Goal: Task Accomplishment & Management: Complete application form

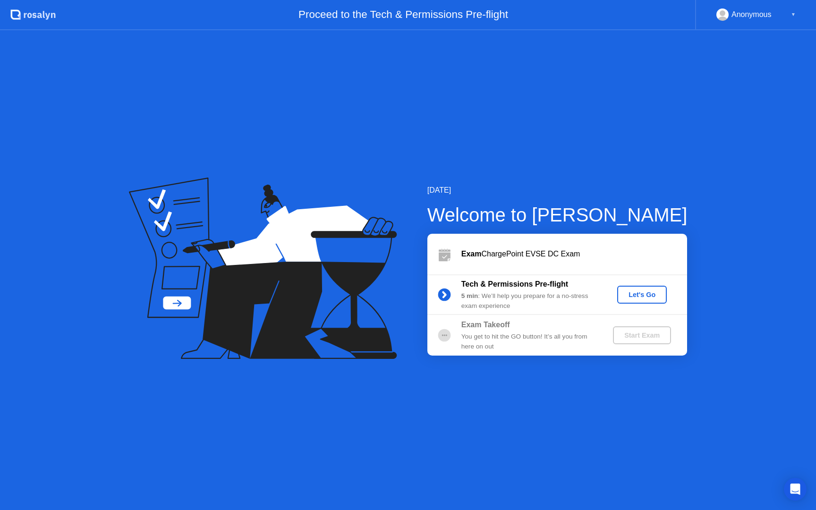
click at [643, 296] on div "Let's Go" at bounding box center [642, 295] width 42 height 8
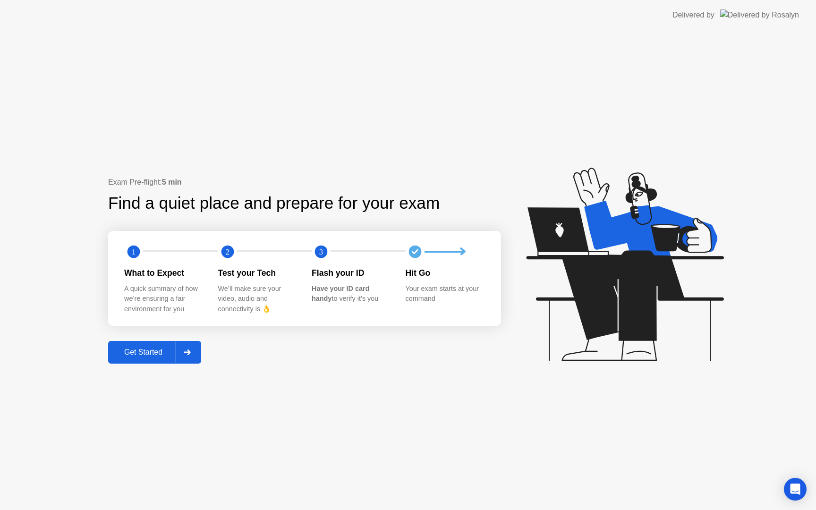
click at [149, 361] on button "Get Started" at bounding box center [154, 352] width 93 height 23
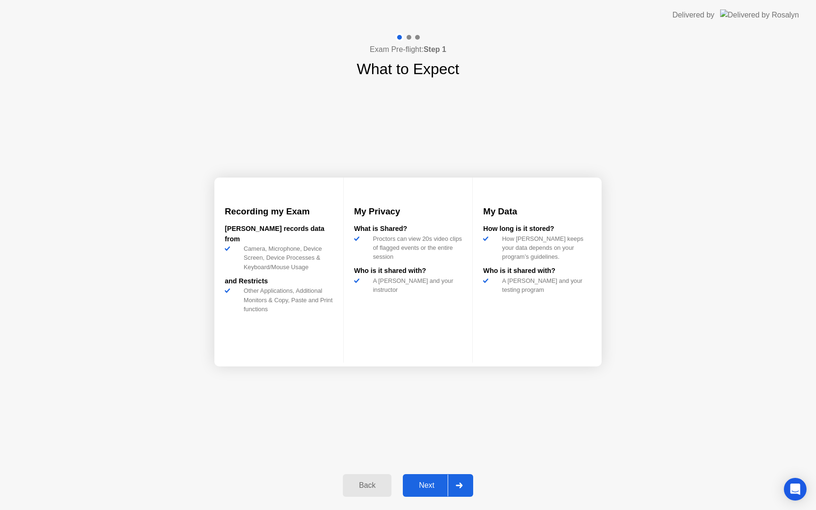
click at [431, 497] on div "Back Next" at bounding box center [408, 485] width 142 height 43
click at [430, 490] on div "Next" at bounding box center [427, 485] width 42 height 9
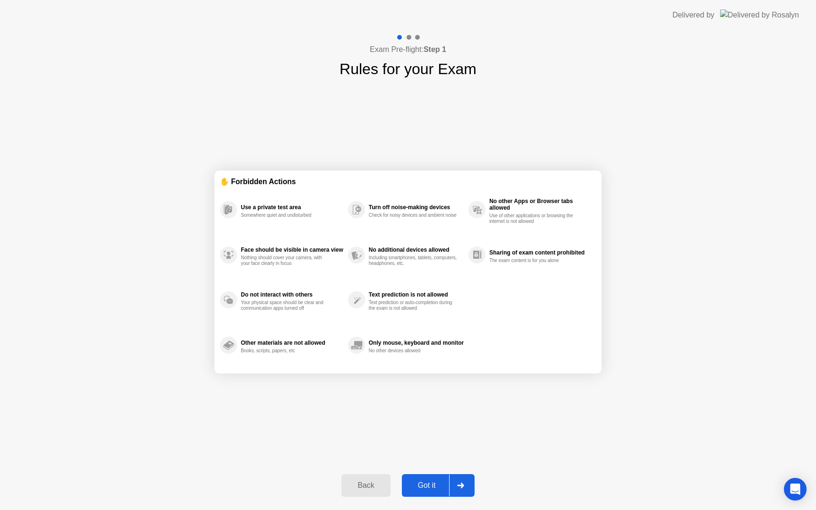
click at [430, 490] on div "Got it" at bounding box center [427, 485] width 44 height 9
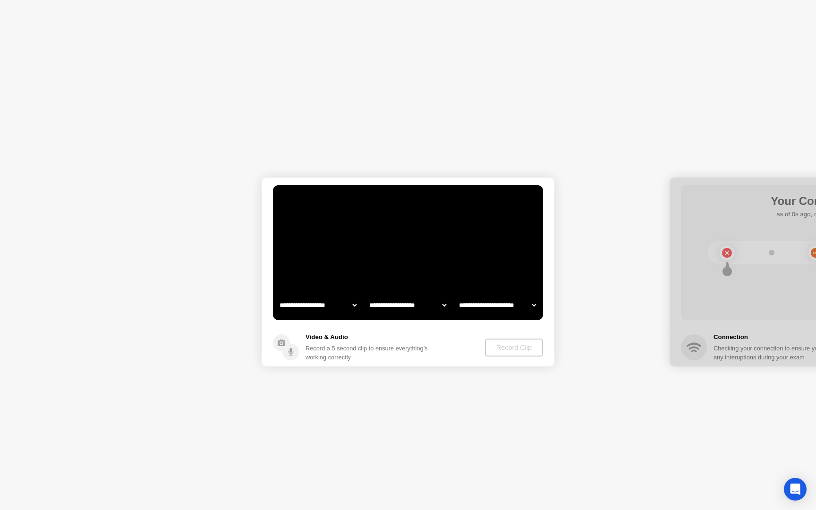
select select "**********"
select select "*******"
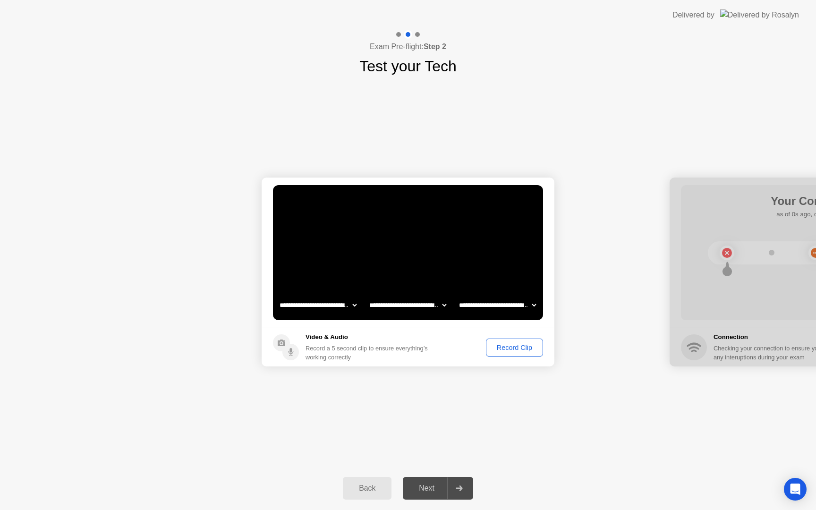
click at [430, 490] on div "Next" at bounding box center [427, 488] width 42 height 9
click at [504, 349] on div "Record Clip" at bounding box center [514, 348] width 51 height 8
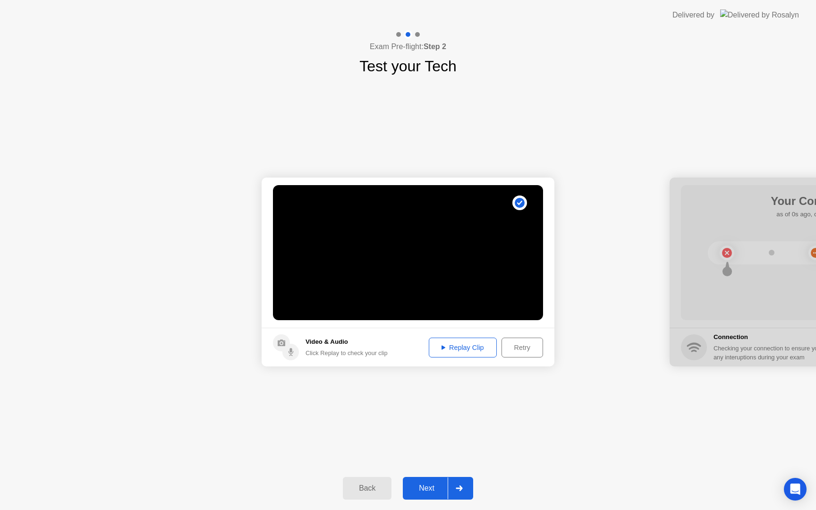
click at [423, 481] on button "Next" at bounding box center [438, 488] width 70 height 23
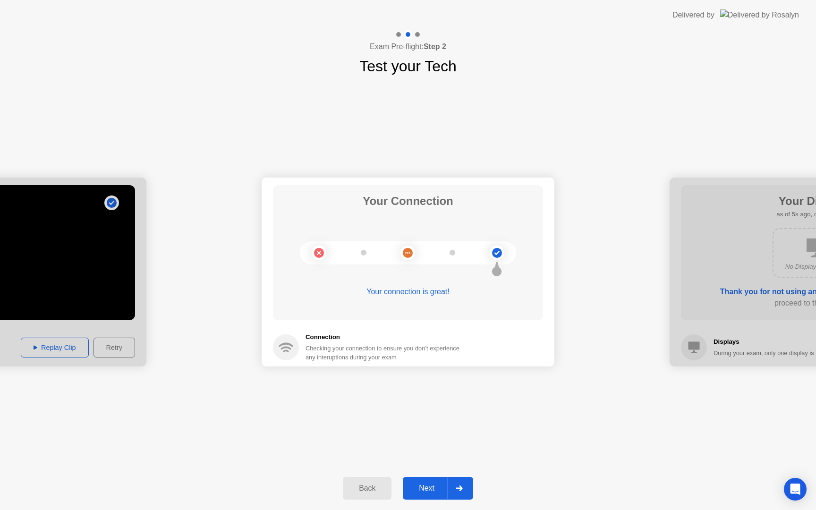
click at [423, 481] on button "Next" at bounding box center [438, 488] width 70 height 23
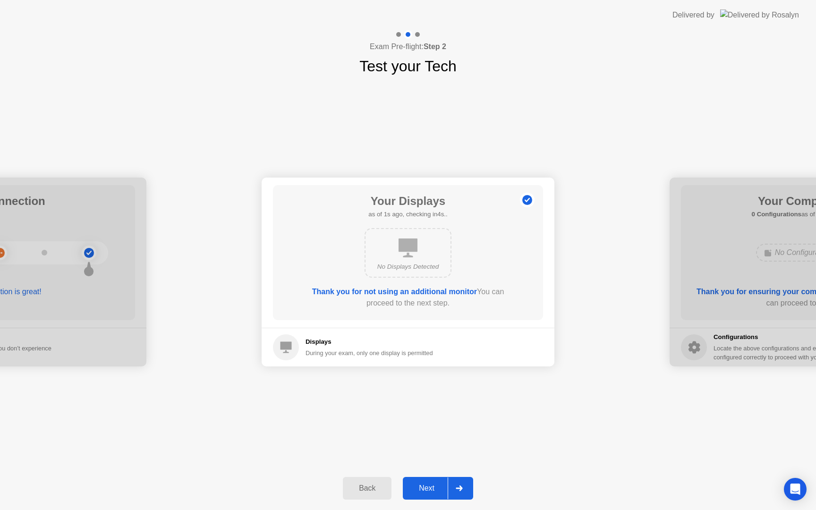
click at [423, 481] on button "Next" at bounding box center [438, 488] width 70 height 23
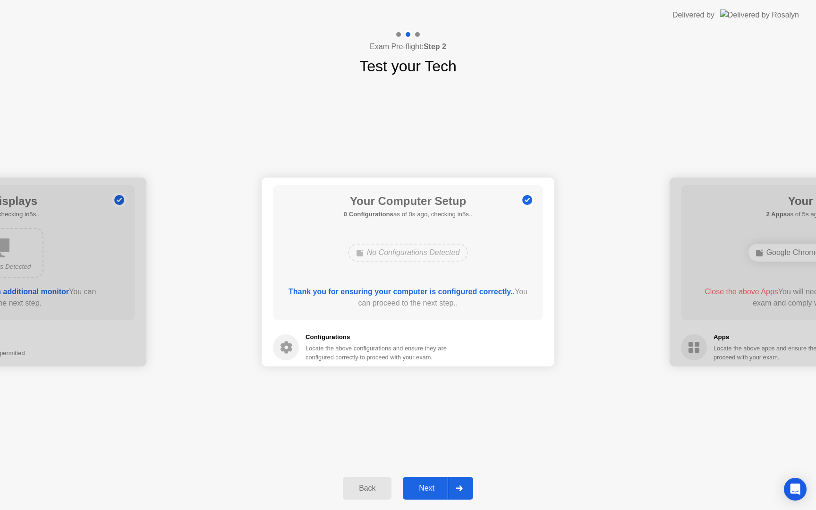
click at [423, 481] on button "Next" at bounding box center [438, 488] width 70 height 23
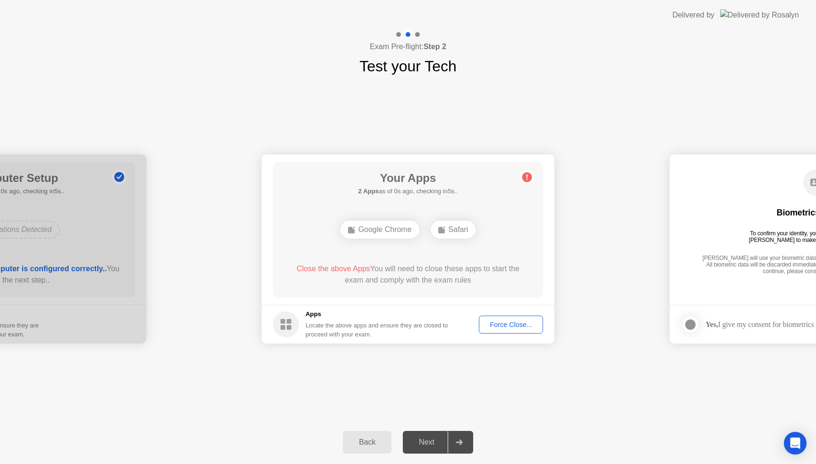
click at [496, 326] on div "Force Close..." at bounding box center [511, 325] width 58 height 8
click at [357, 271] on span "Close the above Apps" at bounding box center [334, 269] width 74 height 8
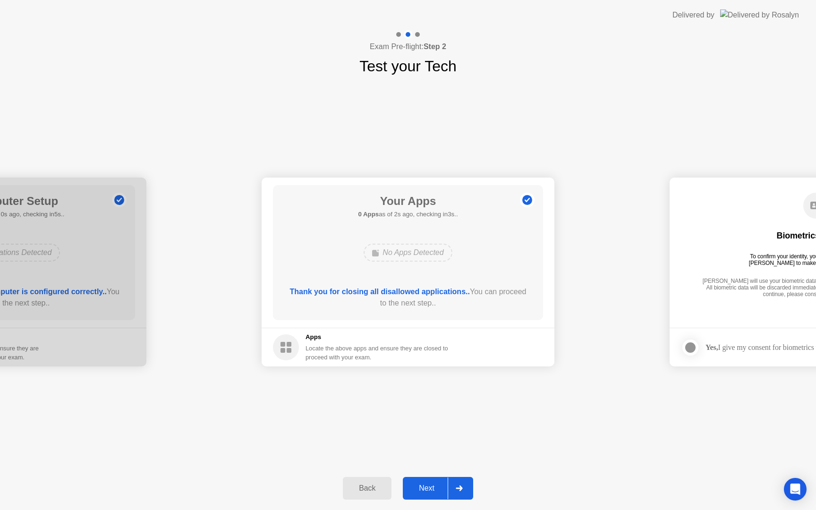
click at [419, 490] on div "Next" at bounding box center [427, 488] width 42 height 9
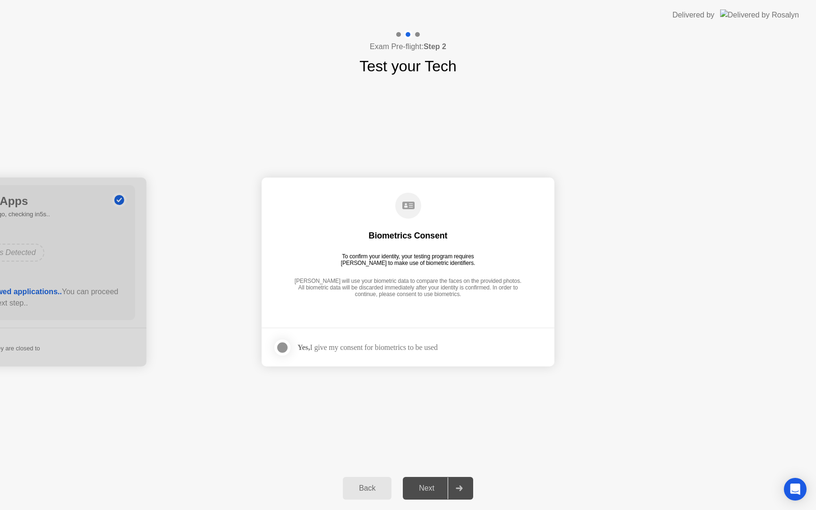
click at [279, 346] on div at bounding box center [282, 347] width 11 height 11
click at [431, 485] on div "Next" at bounding box center [427, 488] width 42 height 9
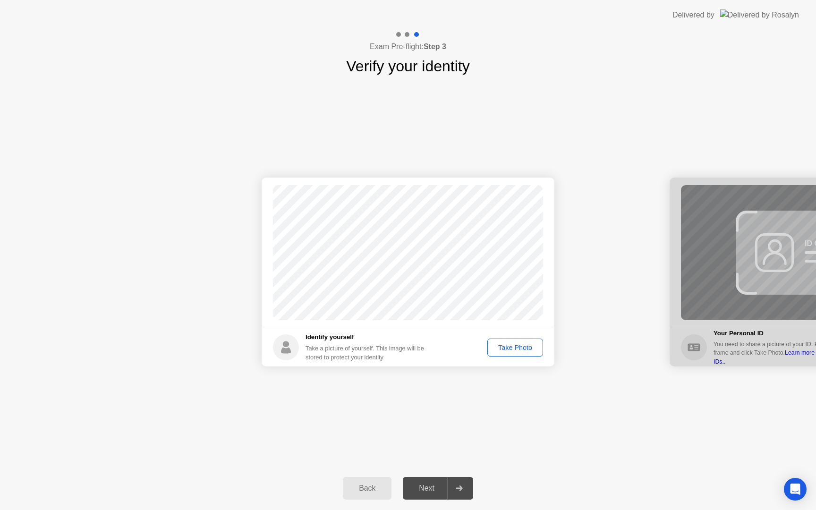
click at [512, 344] on div "Take Photo" at bounding box center [515, 348] width 49 height 8
click at [426, 479] on button "Next" at bounding box center [438, 488] width 70 height 23
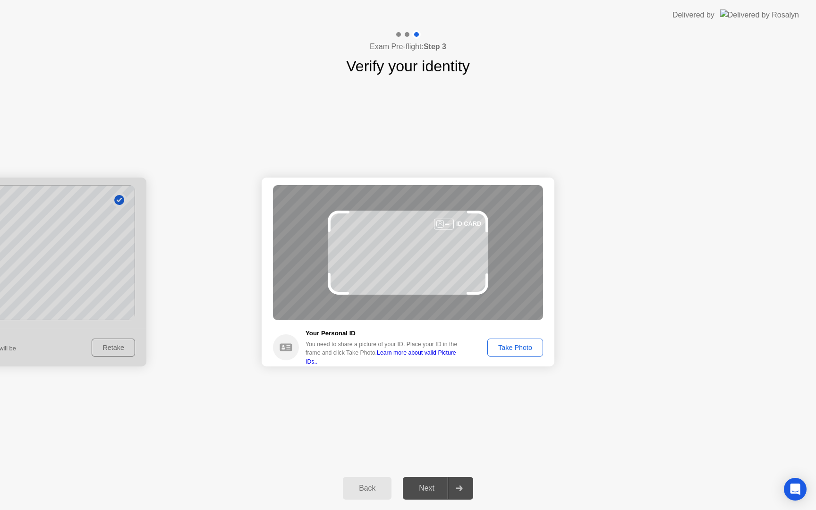
click at [527, 344] on div "Take Photo" at bounding box center [515, 348] width 49 height 8
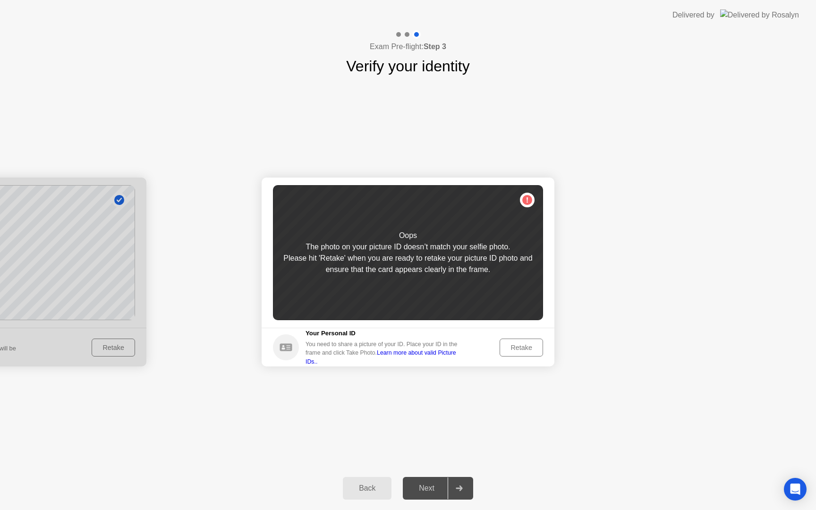
click at [515, 346] on div "Retake" at bounding box center [521, 348] width 37 height 8
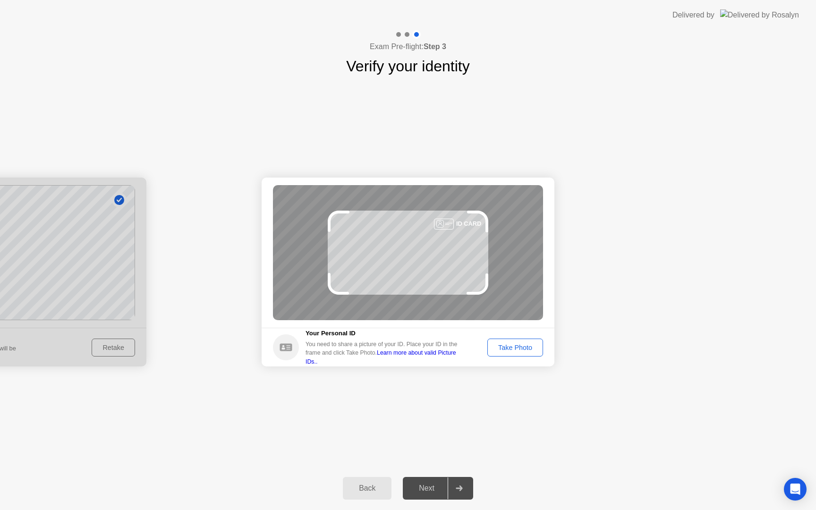
click at [513, 344] on div "Take Photo" at bounding box center [515, 348] width 49 height 8
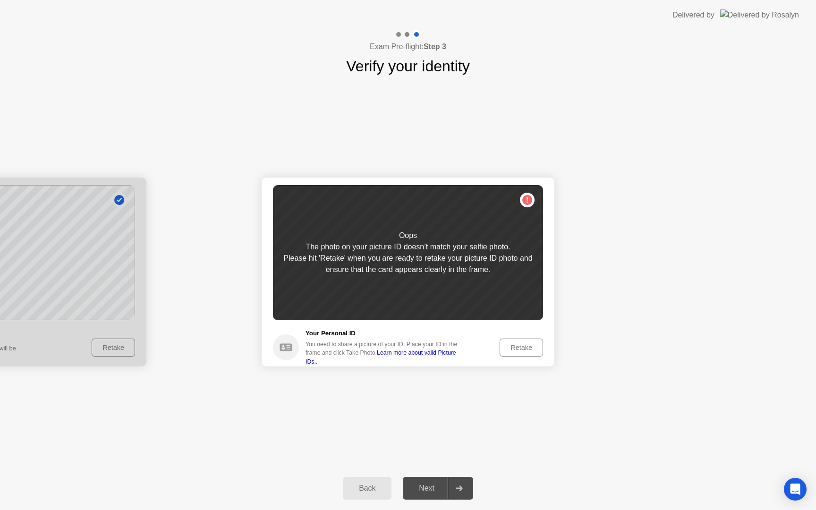
click at [513, 344] on div "Retake" at bounding box center [521, 348] width 37 height 8
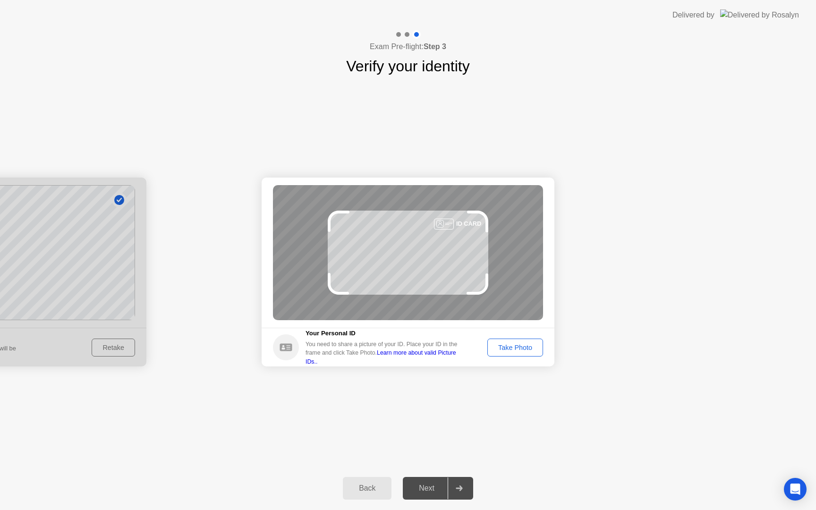
click at [354, 486] on div "Back" at bounding box center [367, 488] width 43 height 9
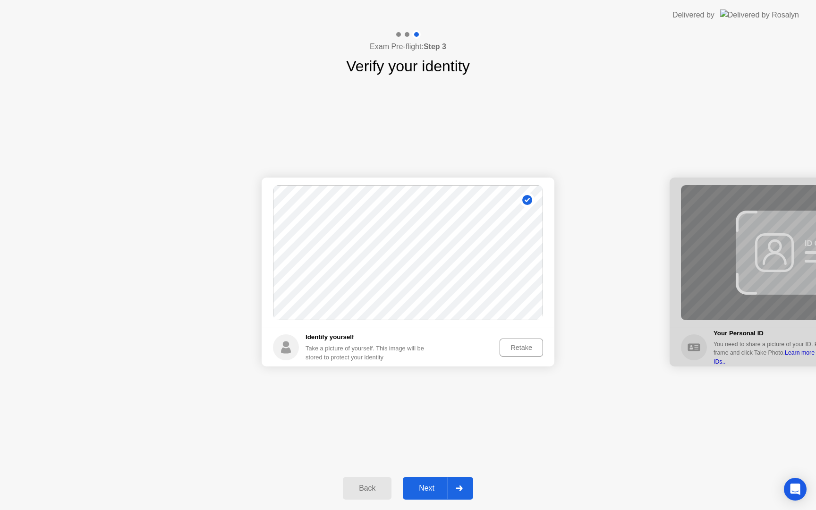
click at [516, 351] on div "Retake" at bounding box center [521, 348] width 37 height 8
click at [516, 351] on div "Take Photo" at bounding box center [515, 348] width 49 height 8
click at [512, 348] on div "Retake" at bounding box center [521, 348] width 37 height 8
click at [504, 349] on div "Take Photo" at bounding box center [515, 348] width 49 height 8
click at [504, 349] on div "Retake" at bounding box center [521, 348] width 37 height 8
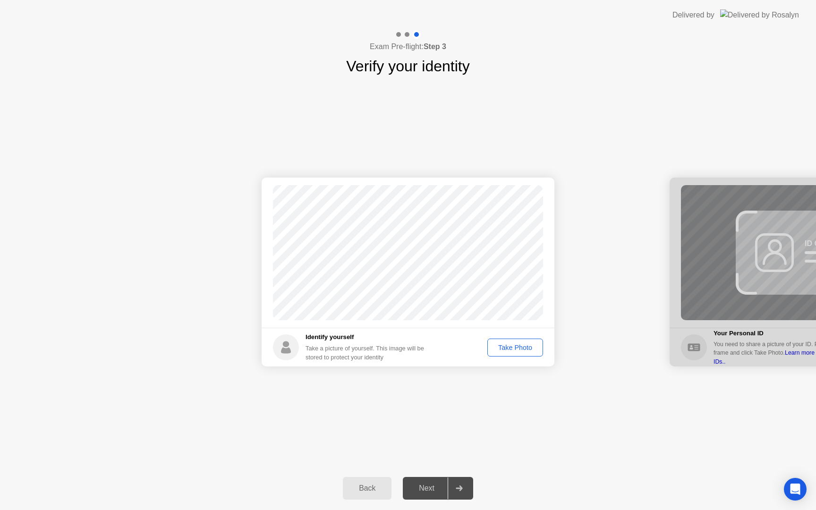
click at [504, 349] on div "Take Photo" at bounding box center [515, 348] width 49 height 8
click at [504, 349] on div "Retake" at bounding box center [521, 348] width 37 height 8
click at [504, 349] on div "Take Photo" at bounding box center [515, 348] width 49 height 8
click at [422, 484] on div "Next" at bounding box center [427, 488] width 42 height 9
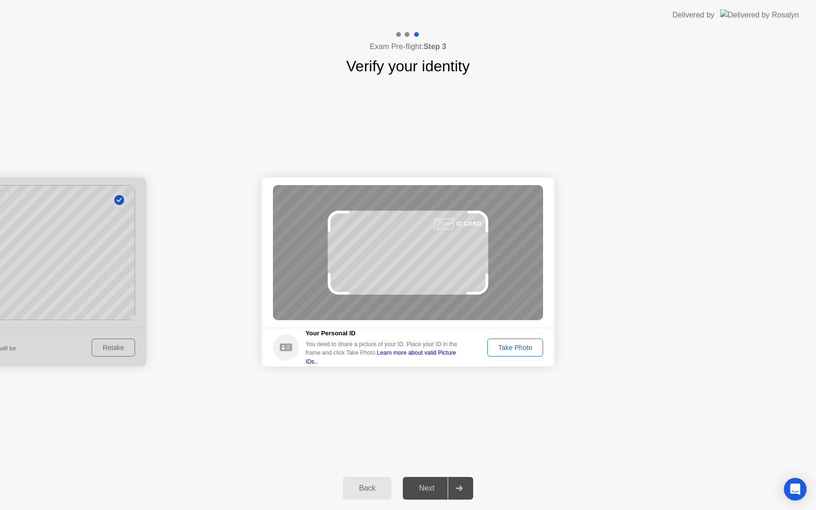
click at [514, 351] on div "Take Photo" at bounding box center [515, 348] width 49 height 8
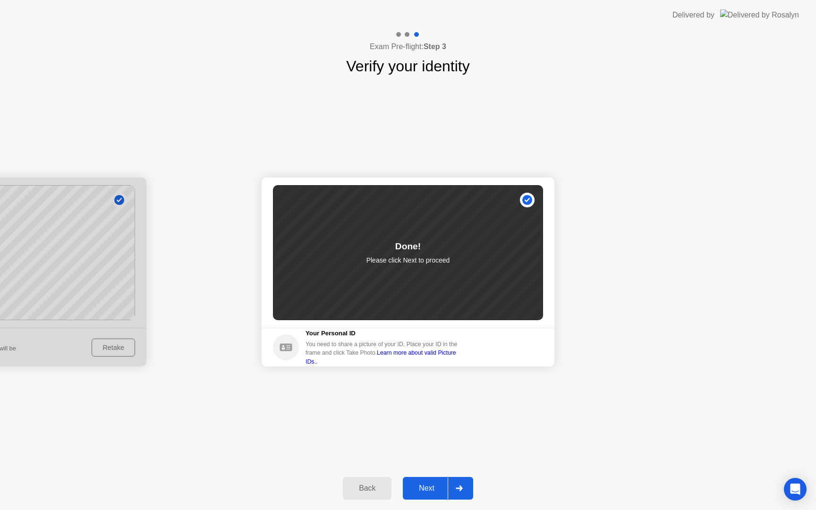
click at [430, 494] on button "Next" at bounding box center [438, 488] width 70 height 23
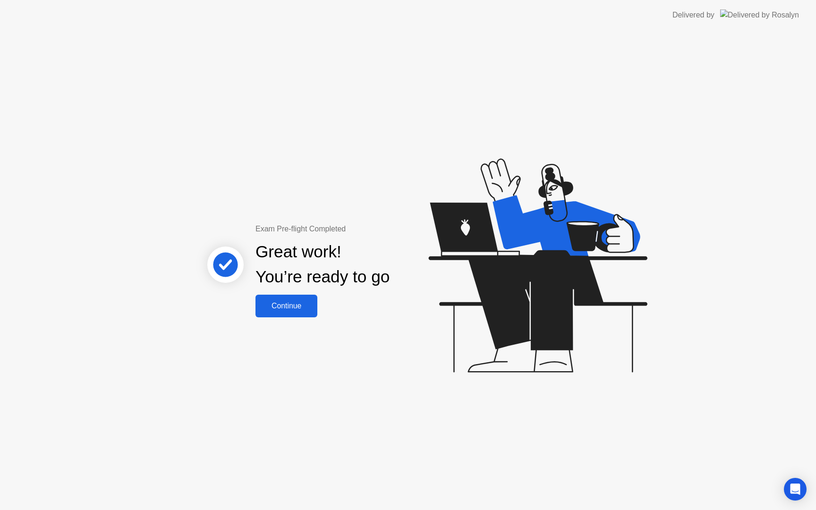
click at [287, 299] on button "Continue" at bounding box center [287, 306] width 62 height 23
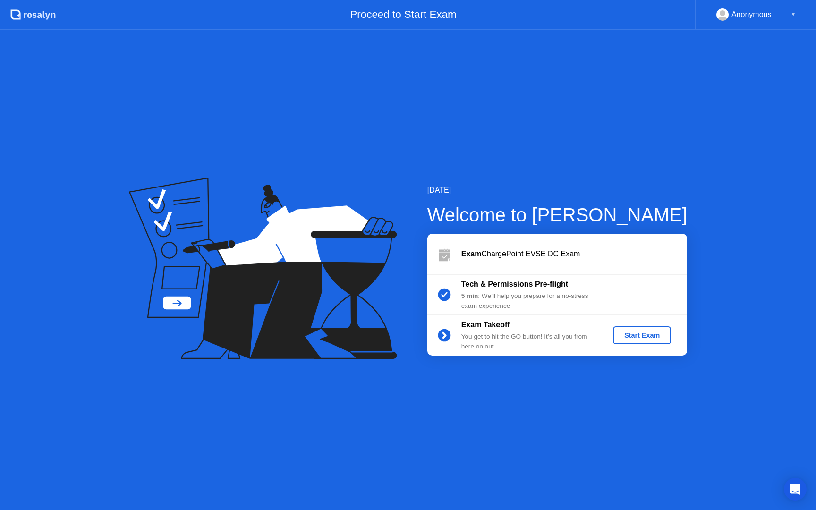
click at [656, 329] on button "Start Exam" at bounding box center [642, 335] width 58 height 18
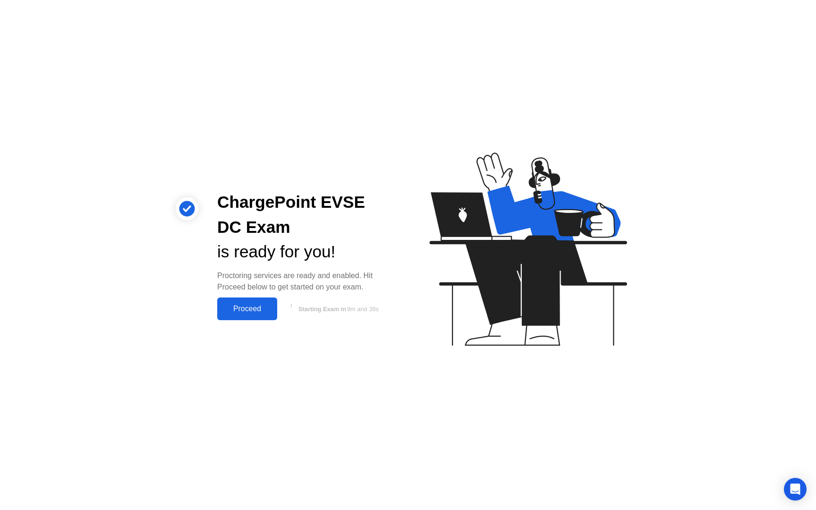
click at [231, 313] on div "Proceed" at bounding box center [247, 309] width 54 height 9
